Goal: Transaction & Acquisition: Purchase product/service

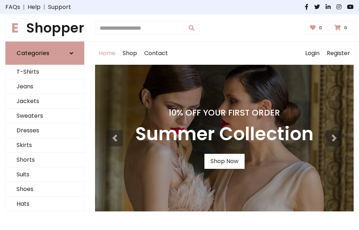
click at [179, 115] on h4 "10% Off Your First Order" at bounding box center [224, 113] width 178 height 10
click at [224, 162] on link "Shop Now" at bounding box center [224, 161] width 40 height 15
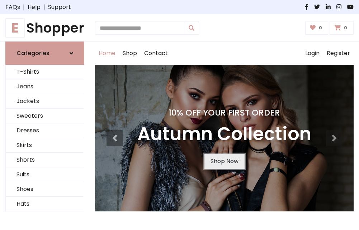
click at [224, 162] on link "Shop Now" at bounding box center [224, 161] width 40 height 15
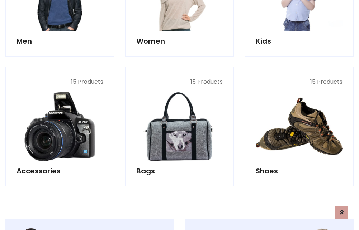
scroll to position [714, 0]
